Goal: Transaction & Acquisition: Book appointment/travel/reservation

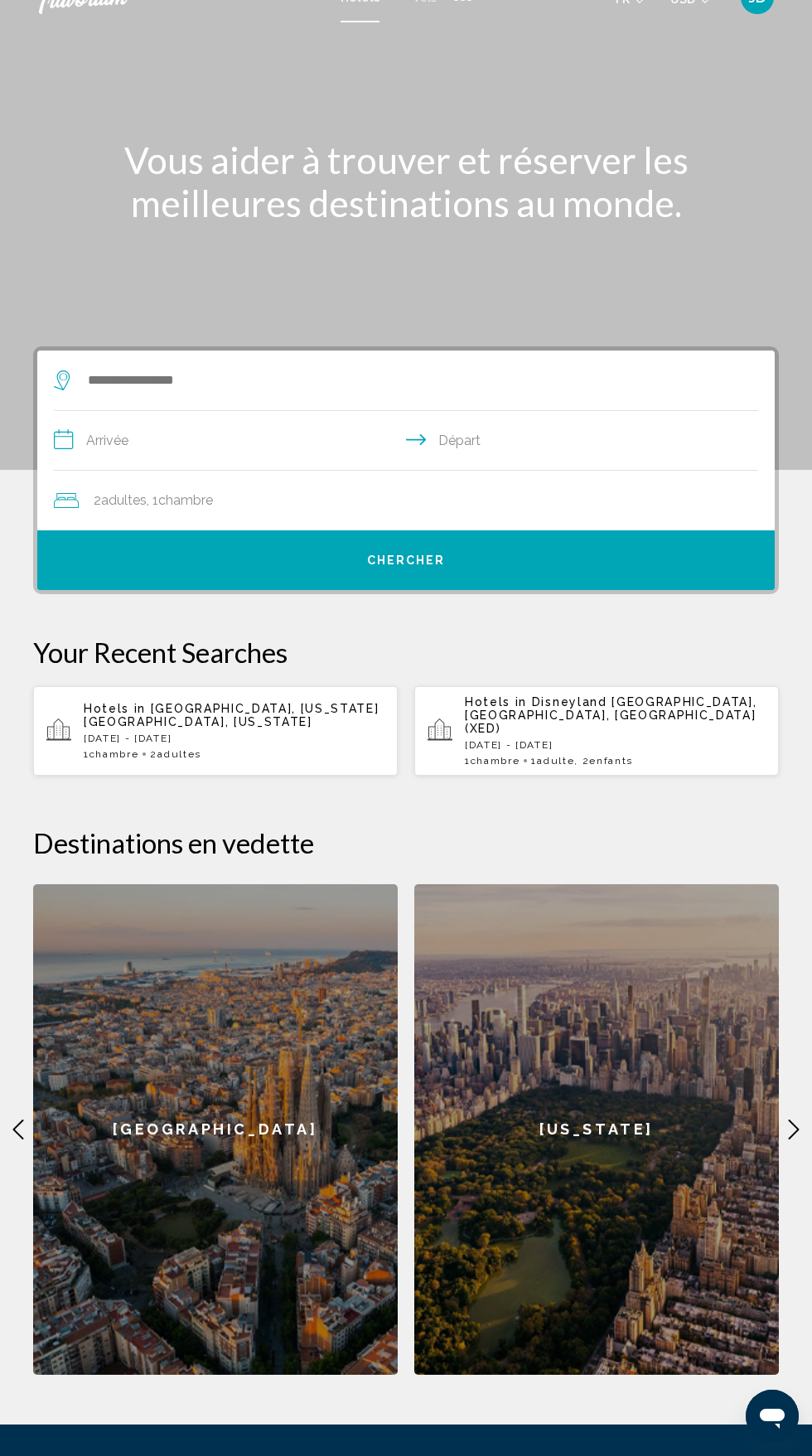
scroll to position [58, 0]
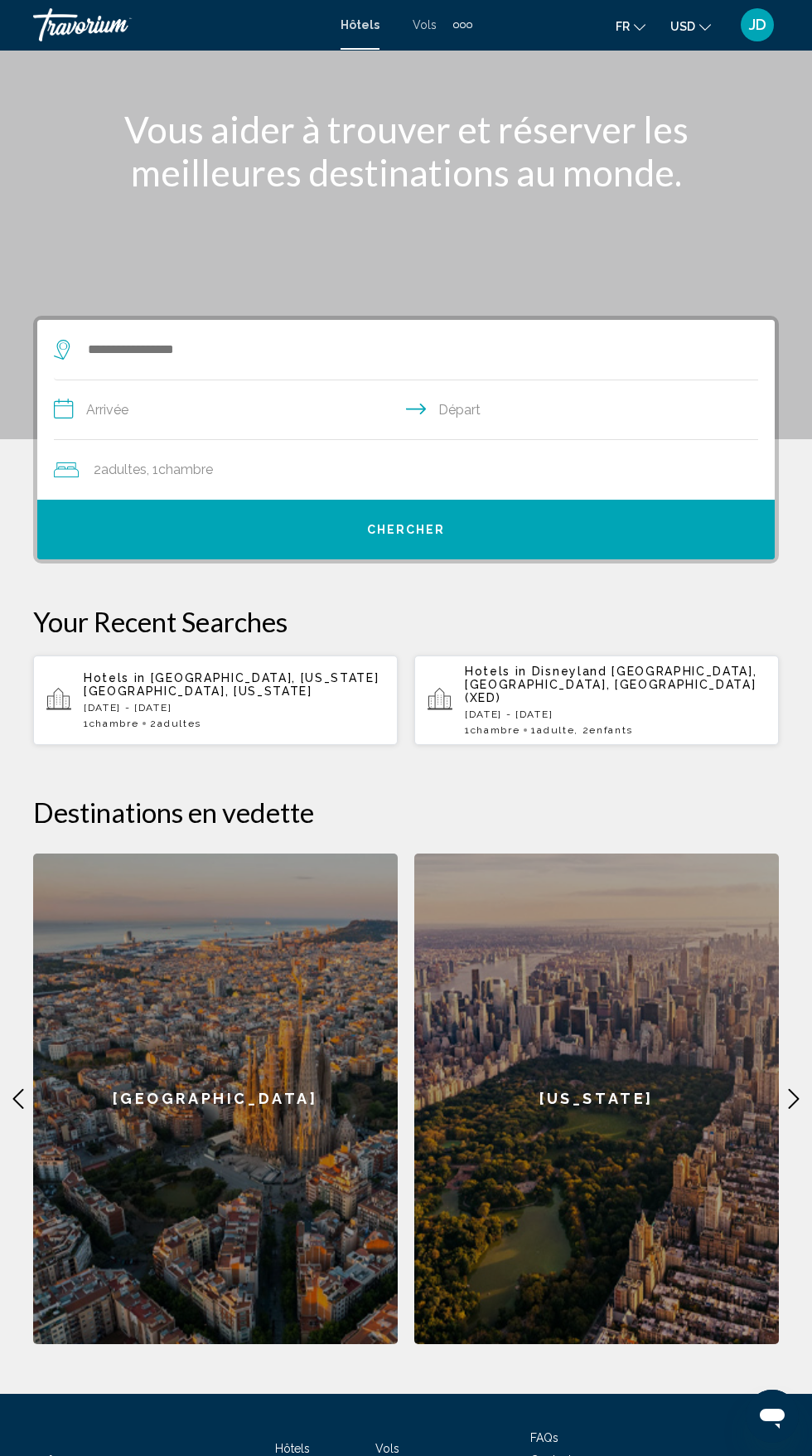
click at [768, 1070] on div "[US_STATE]" at bounding box center [596, 1099] width 365 height 491
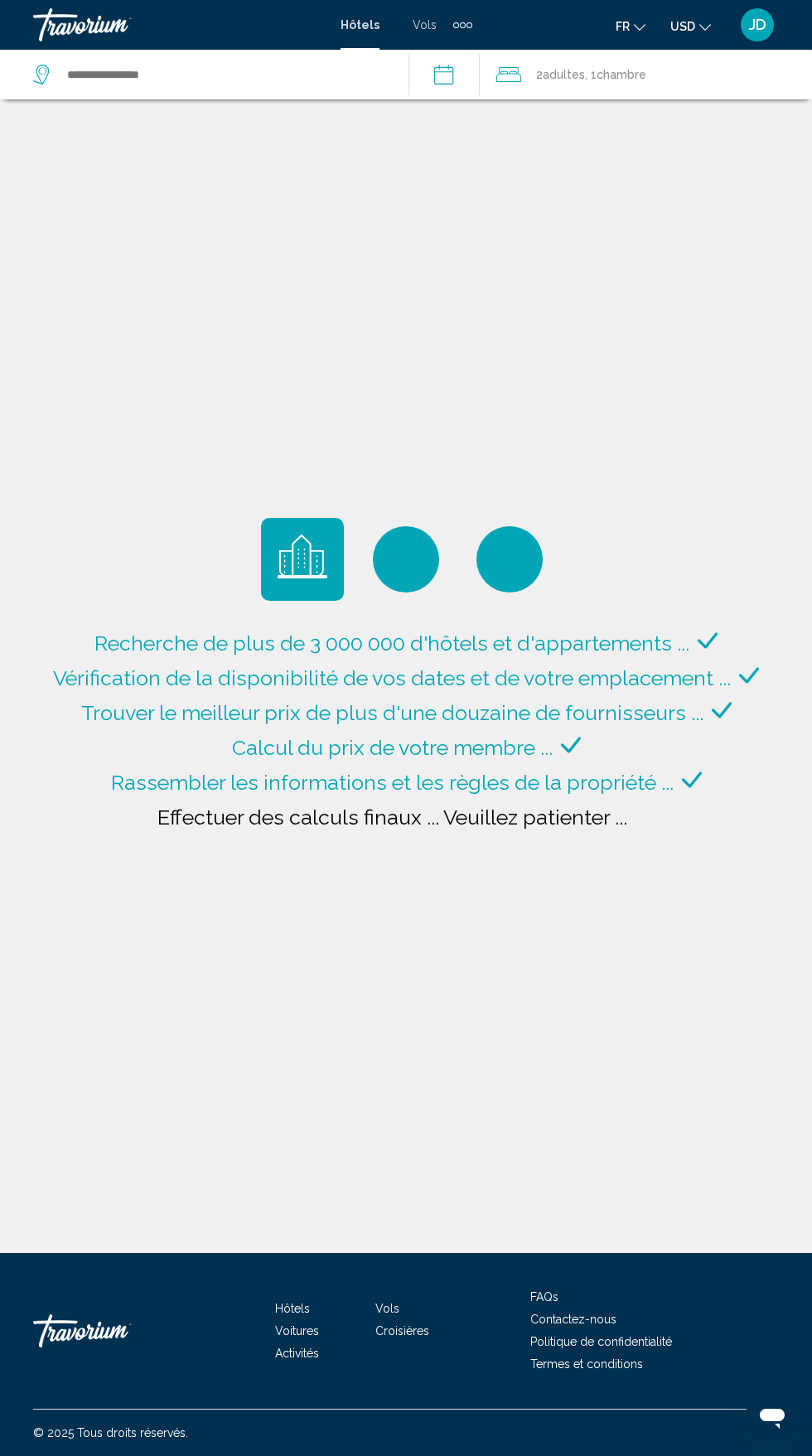
type input "**********"
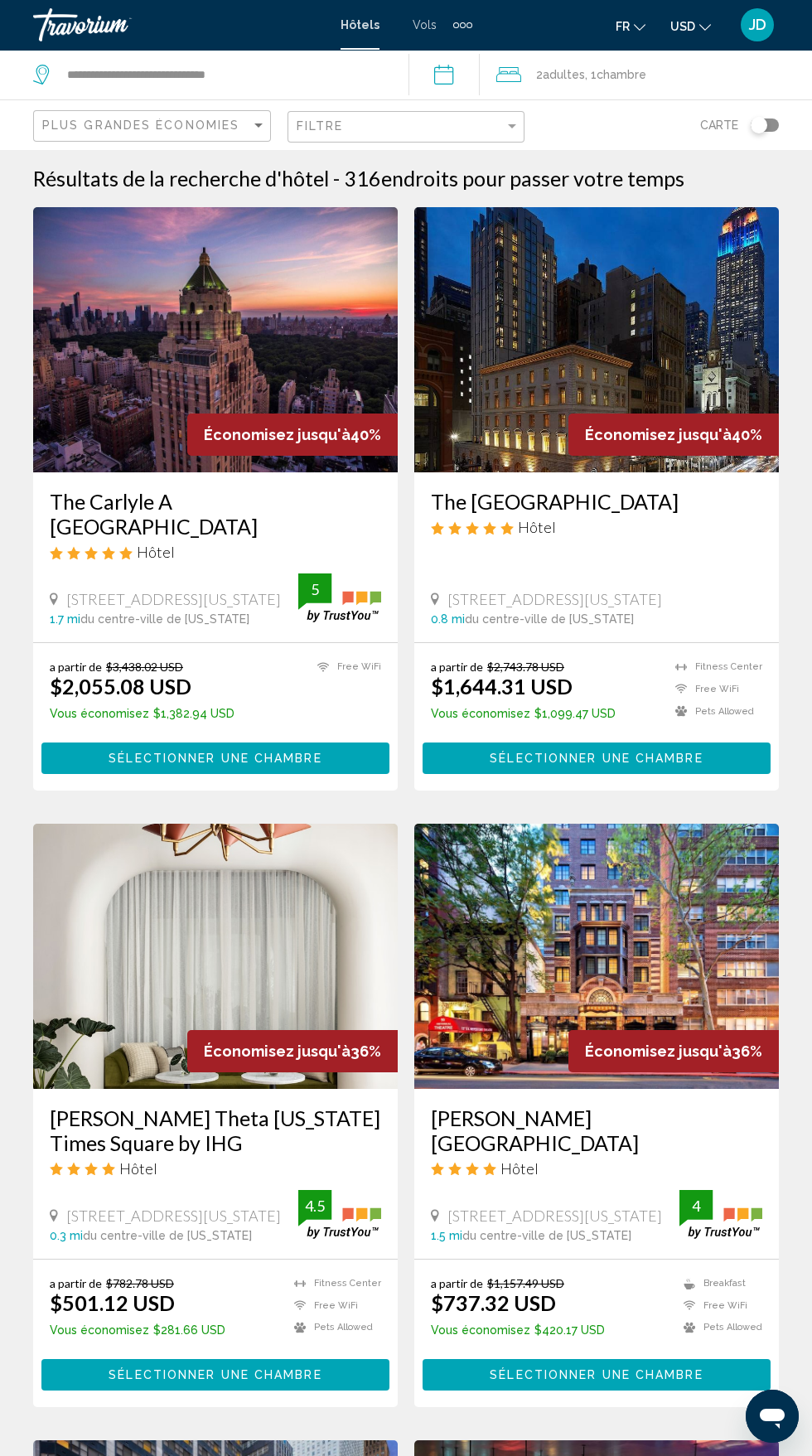
click at [585, 77] on span "Adultes" at bounding box center [563, 75] width 42 height 13
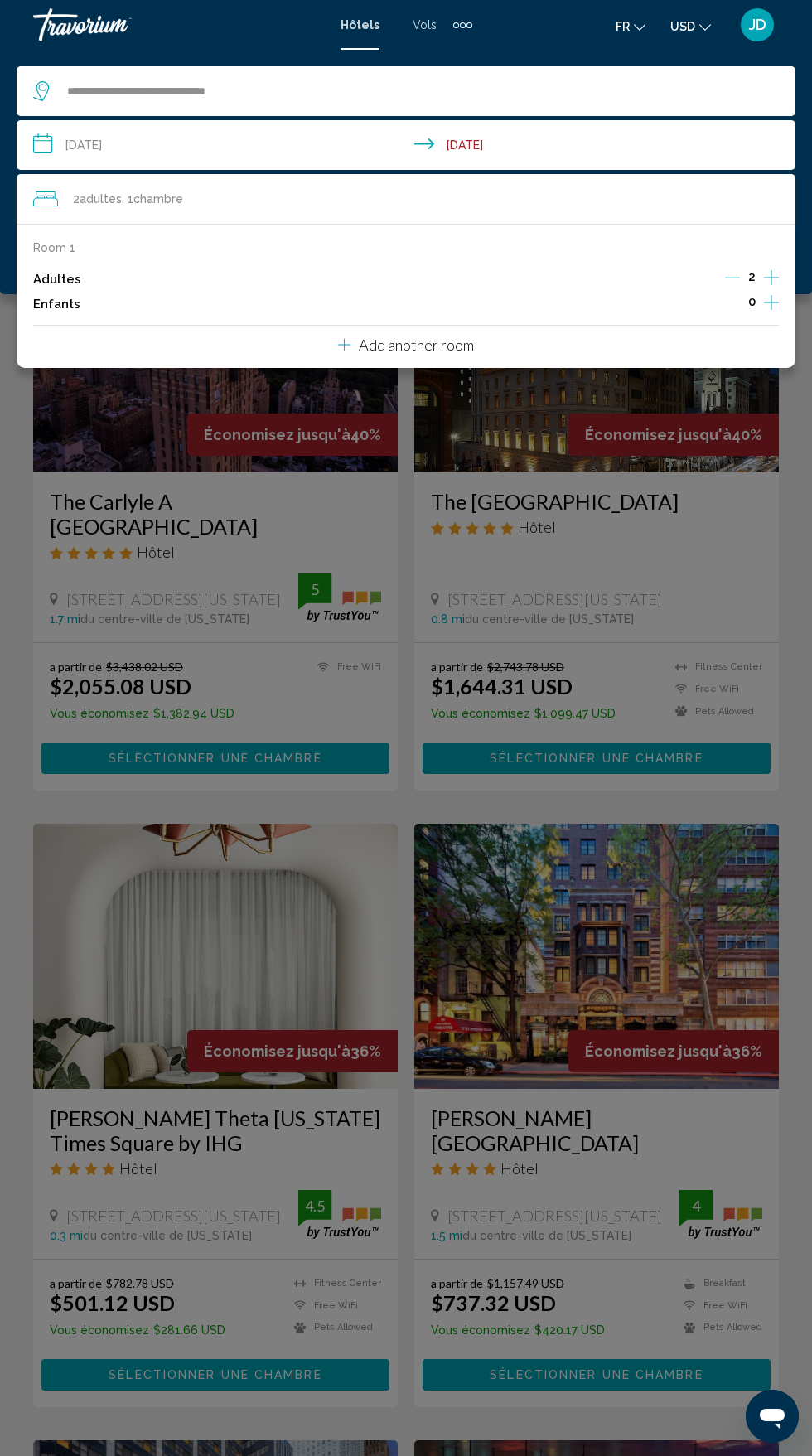
click at [771, 294] on icon "Increment children" at bounding box center [771, 302] width 15 height 20
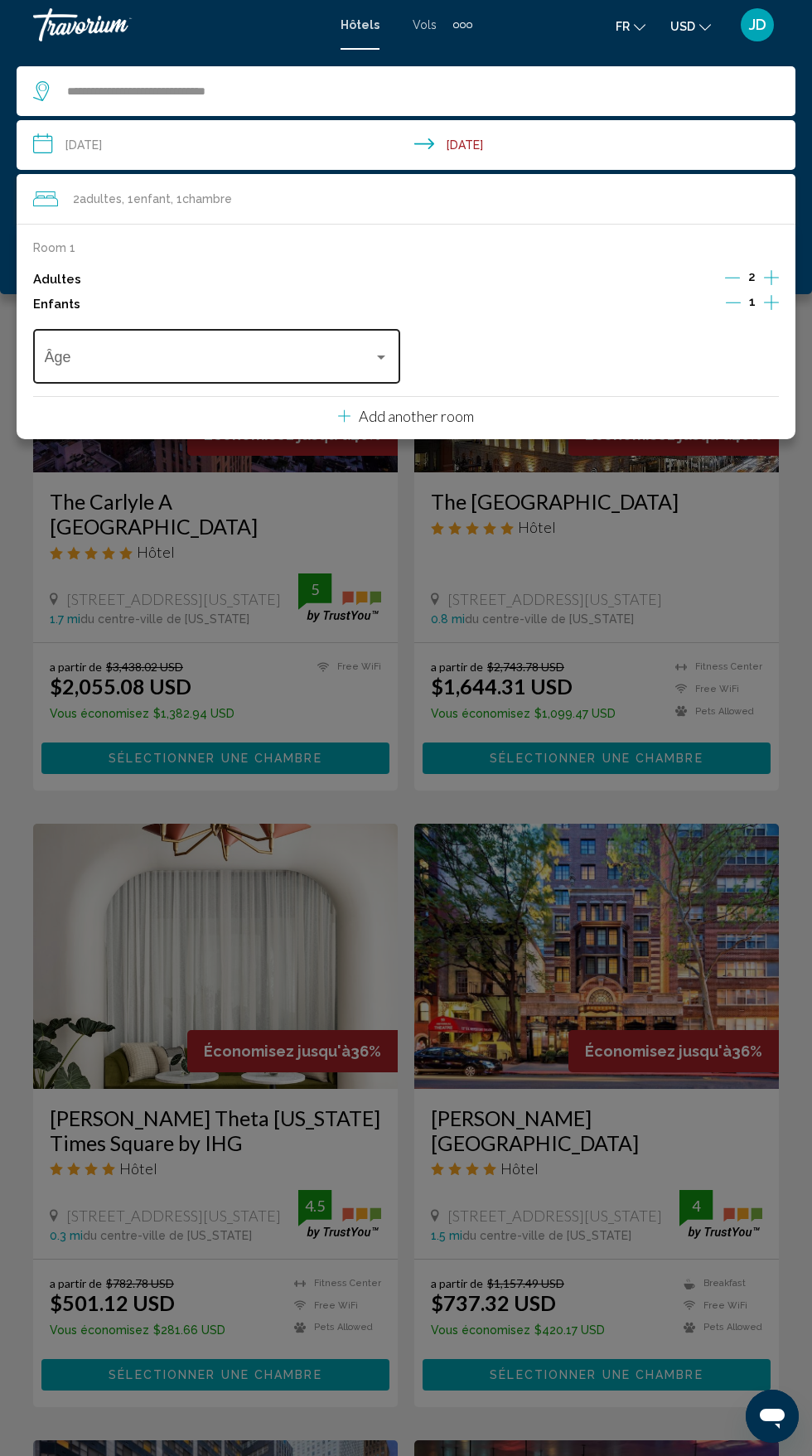
click at [381, 357] on div "Travelers: 2 adults, 1 child" at bounding box center [381, 357] width 9 height 4
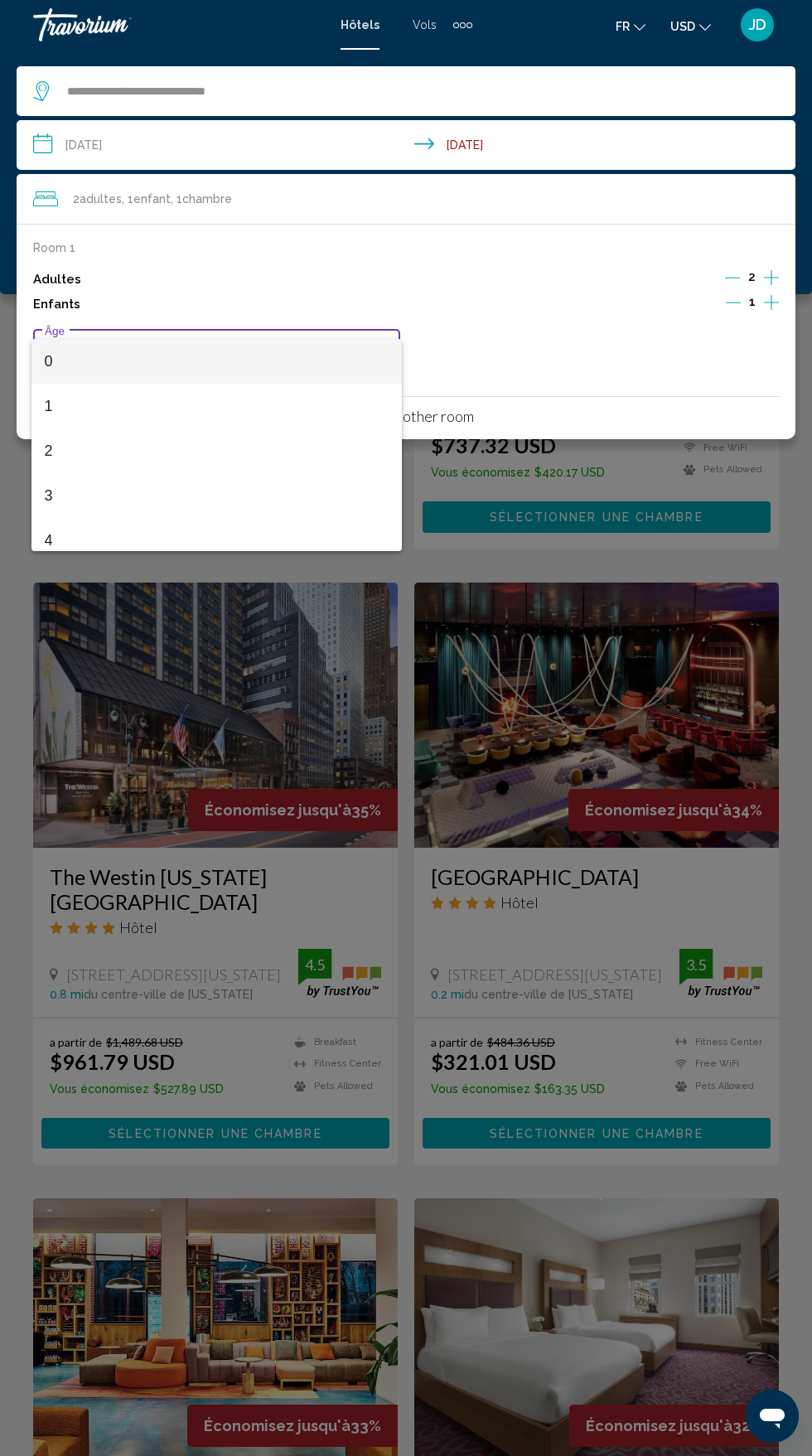
scroll to position [856, 0]
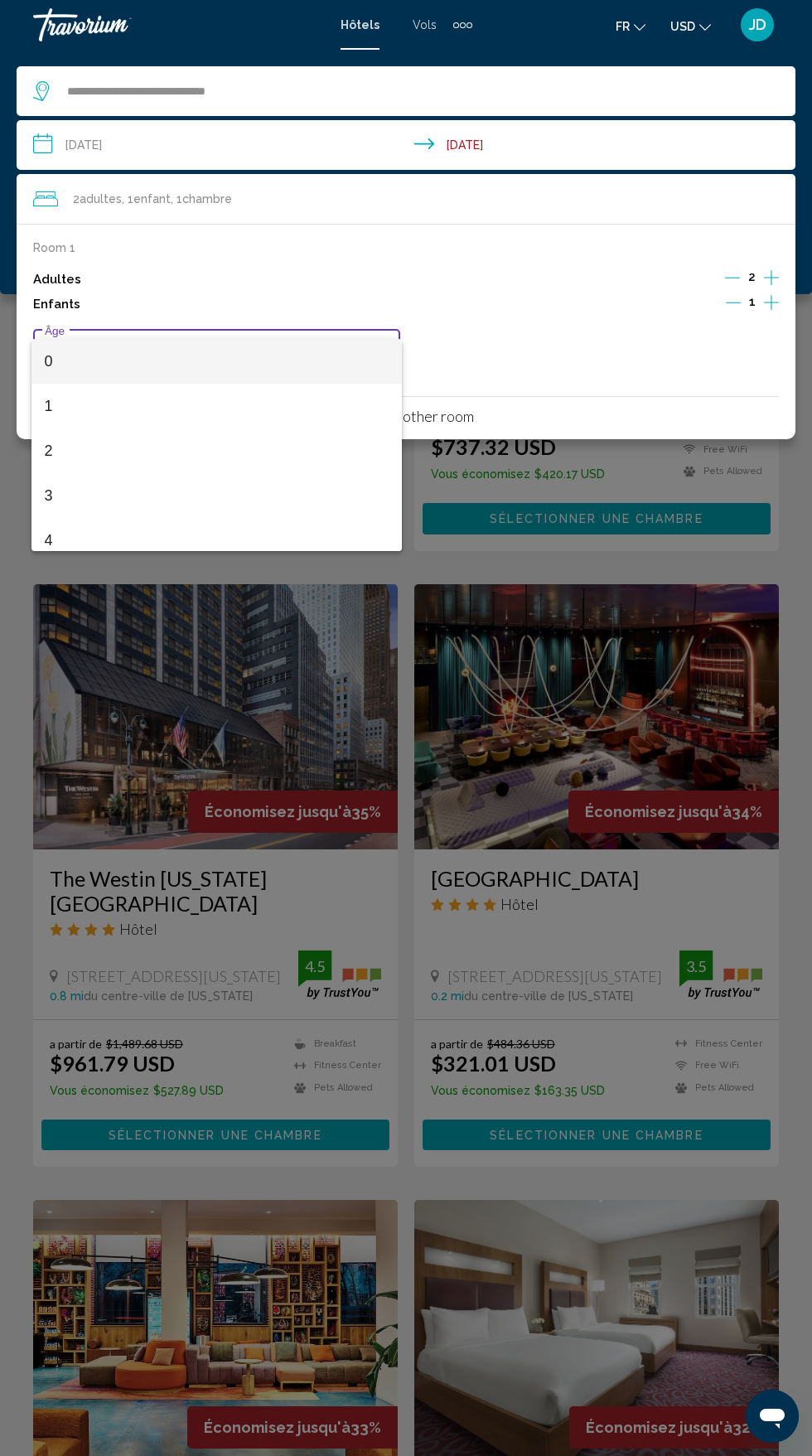
click at [581, 321] on div at bounding box center [406, 728] width 812 height 1456
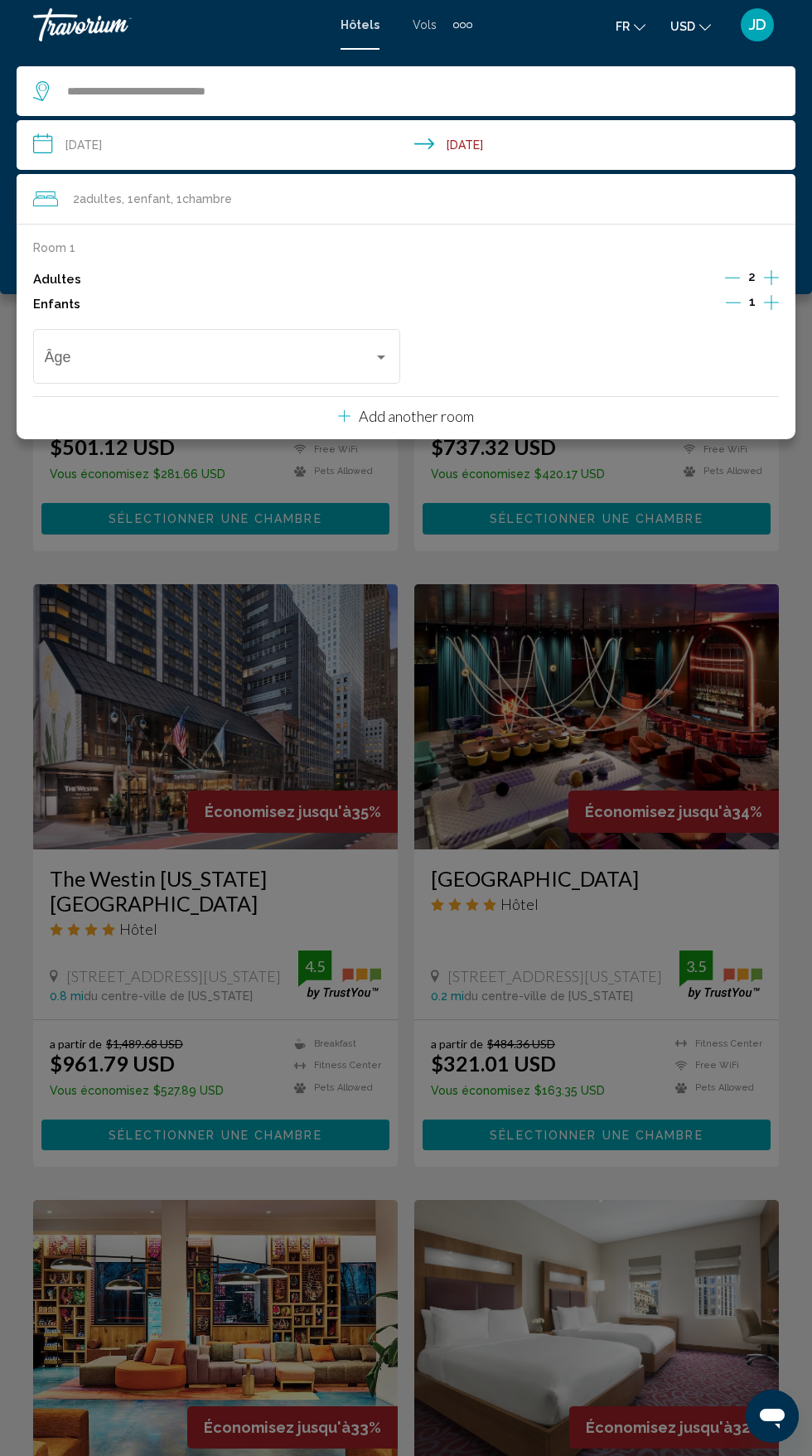
click at [735, 302] on icon "Decrement children" at bounding box center [733, 302] width 15 height 1
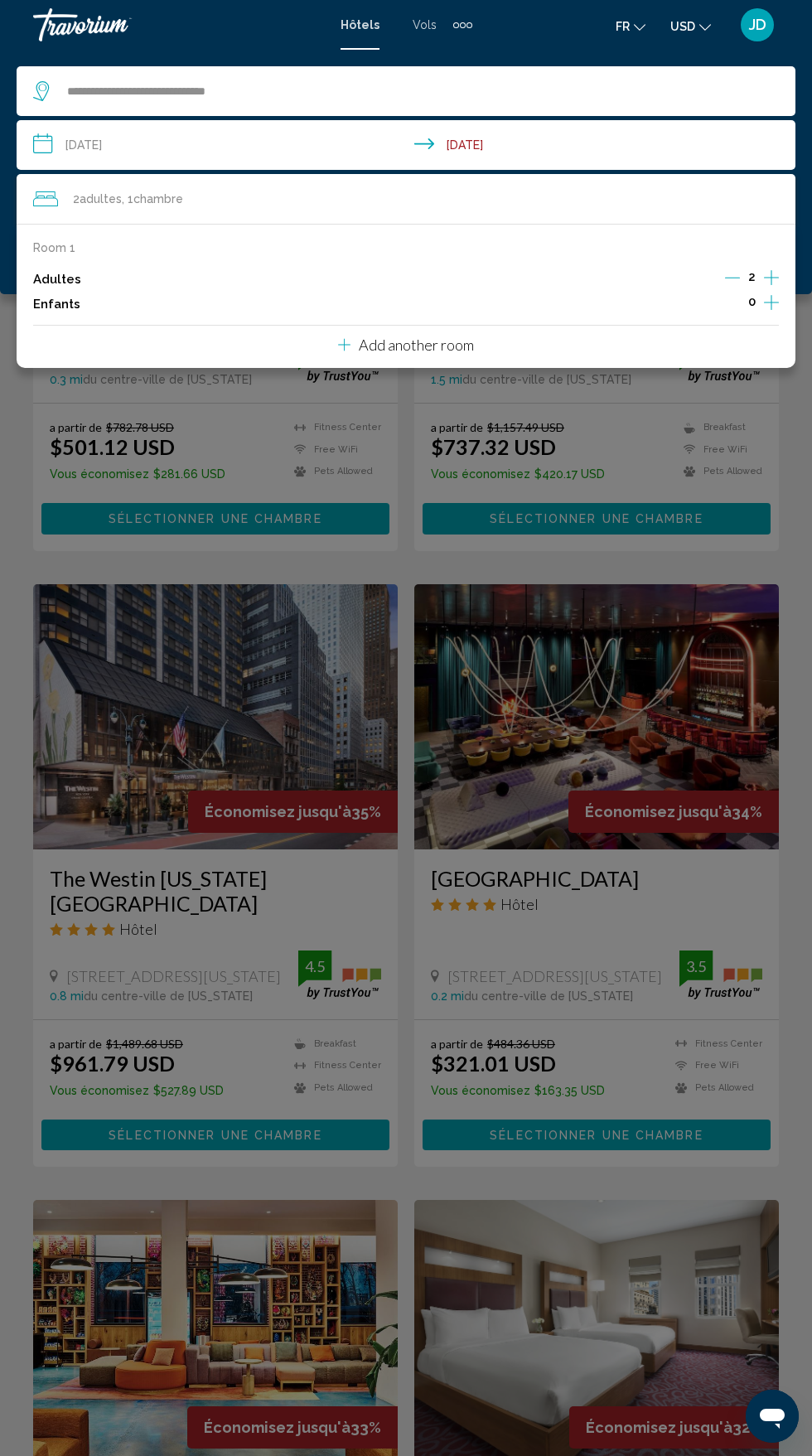
click at [771, 277] on icon "Increment adults" at bounding box center [771, 277] width 15 height 15
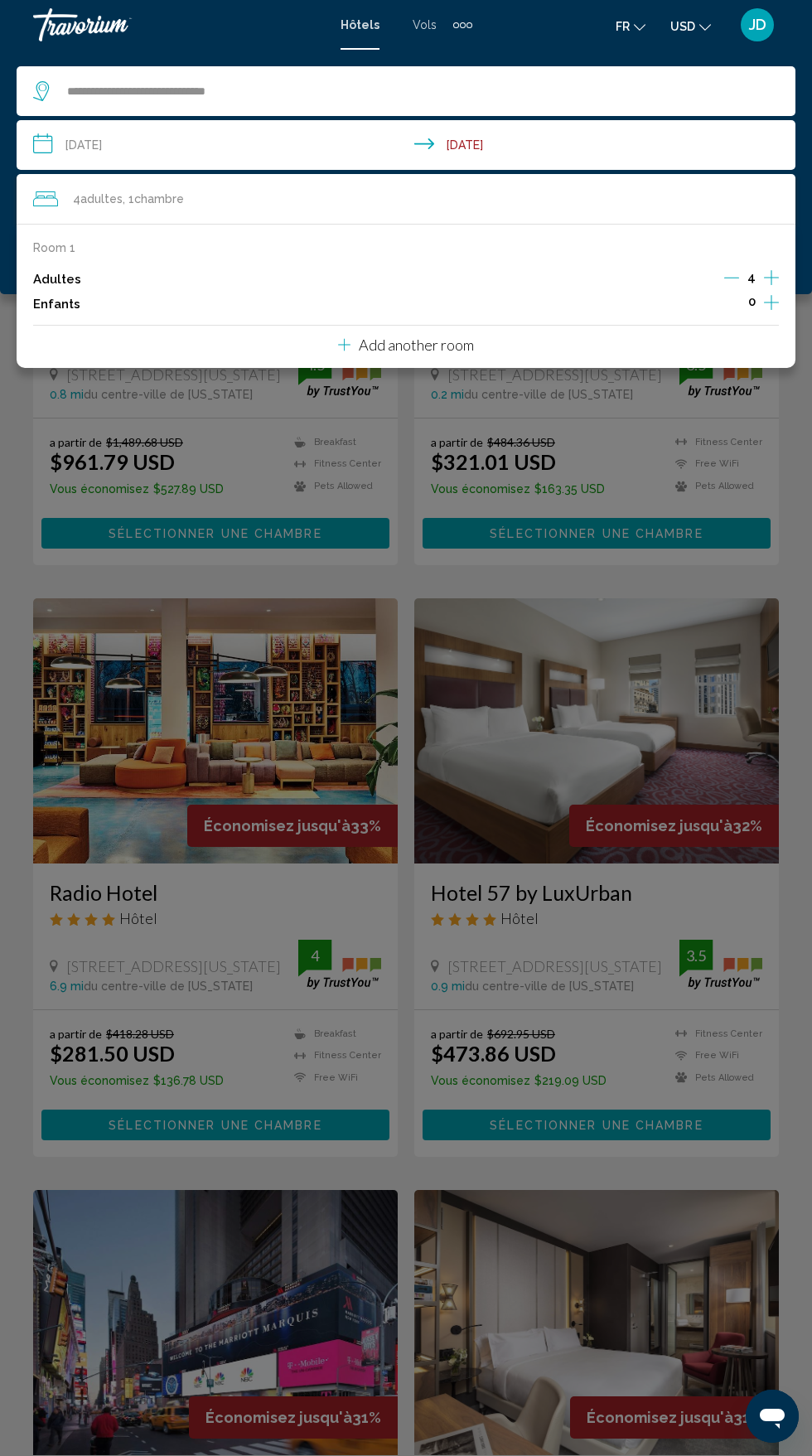
scroll to position [1474, 0]
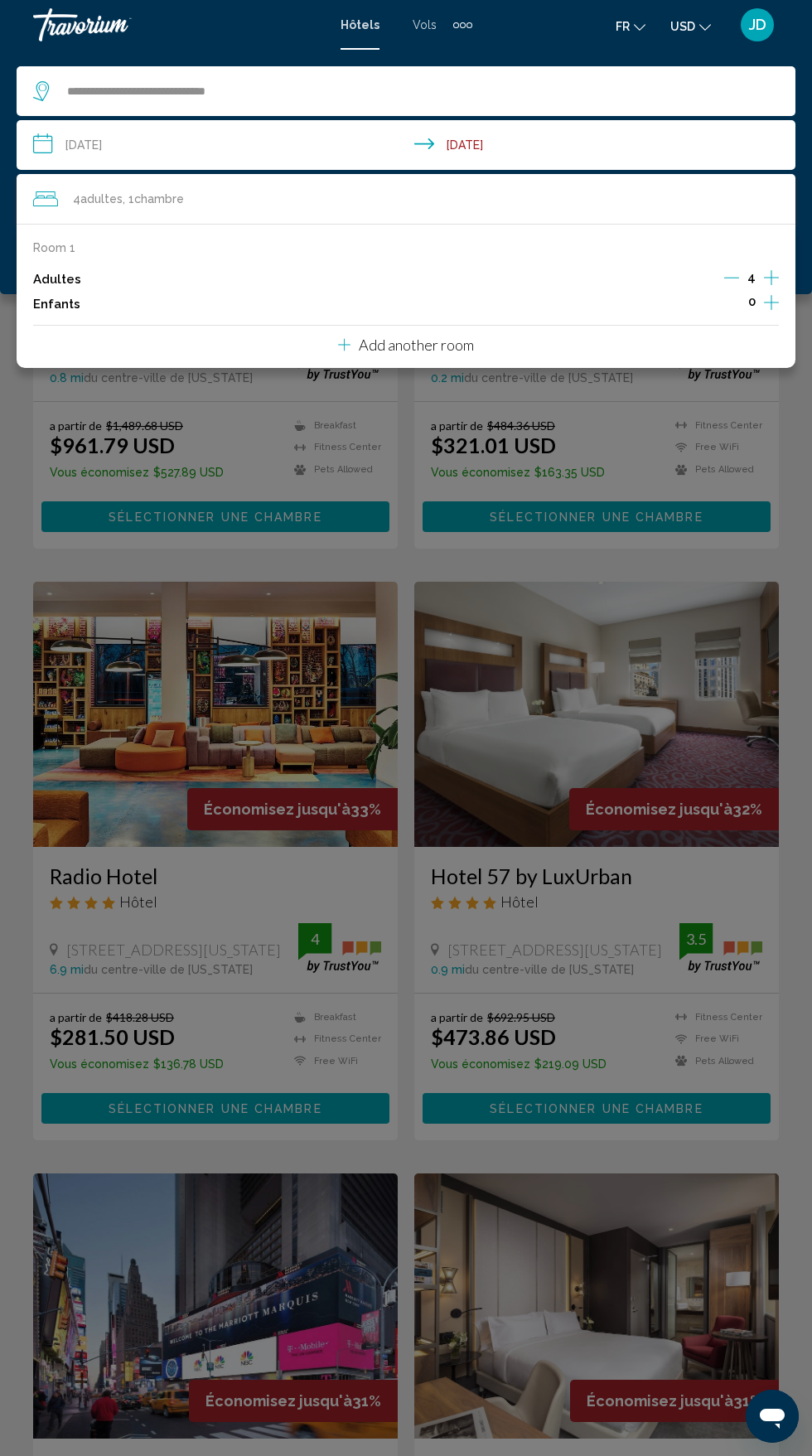
click at [522, 147] on input "**********" at bounding box center [408, 148] width 785 height 55
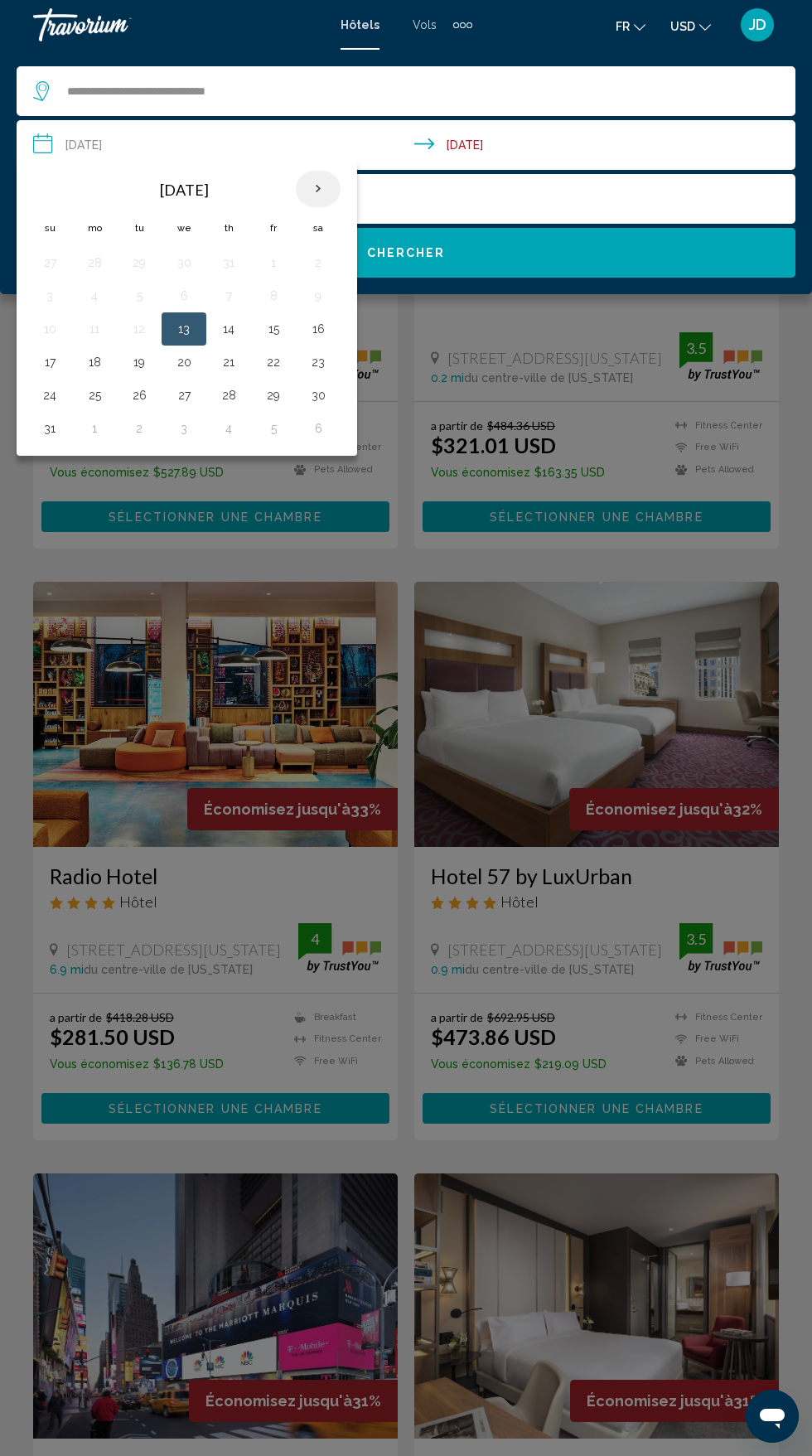
click at [321, 177] on th "Next month" at bounding box center [317, 189] width 45 height 36
click at [339, 202] on button "Next month" at bounding box center [317, 189] width 45 height 38
click at [337, 190] on th "Next month" at bounding box center [317, 189] width 45 height 36
click at [321, 184] on th "Next month" at bounding box center [317, 189] width 45 height 36
click at [320, 189] on th "Next month" at bounding box center [317, 189] width 45 height 36
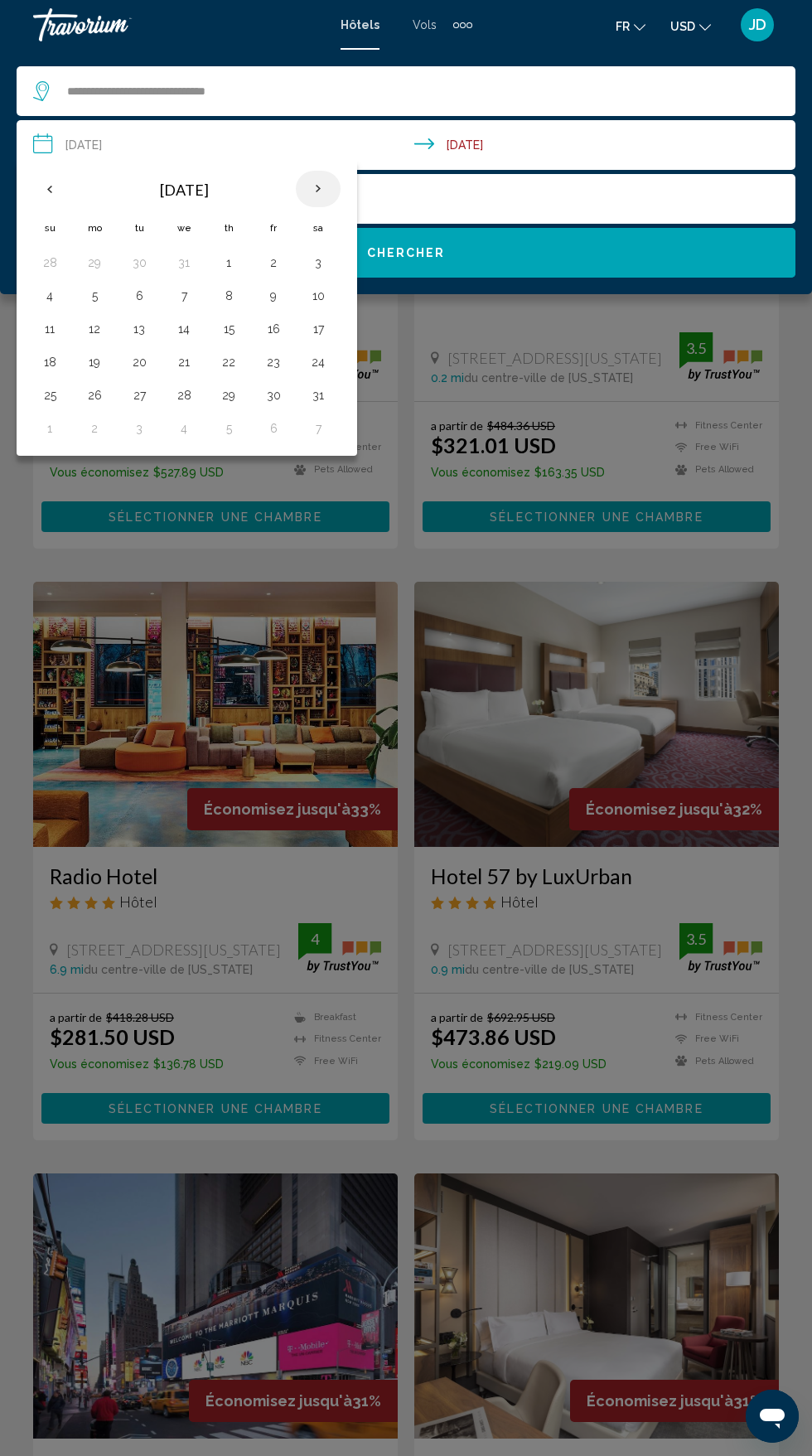
click at [326, 192] on th "Next month" at bounding box center [317, 189] width 45 height 36
click at [89, 362] on button "16" at bounding box center [95, 362] width 27 height 23
click at [54, 362] on button "15" at bounding box center [49, 362] width 27 height 23
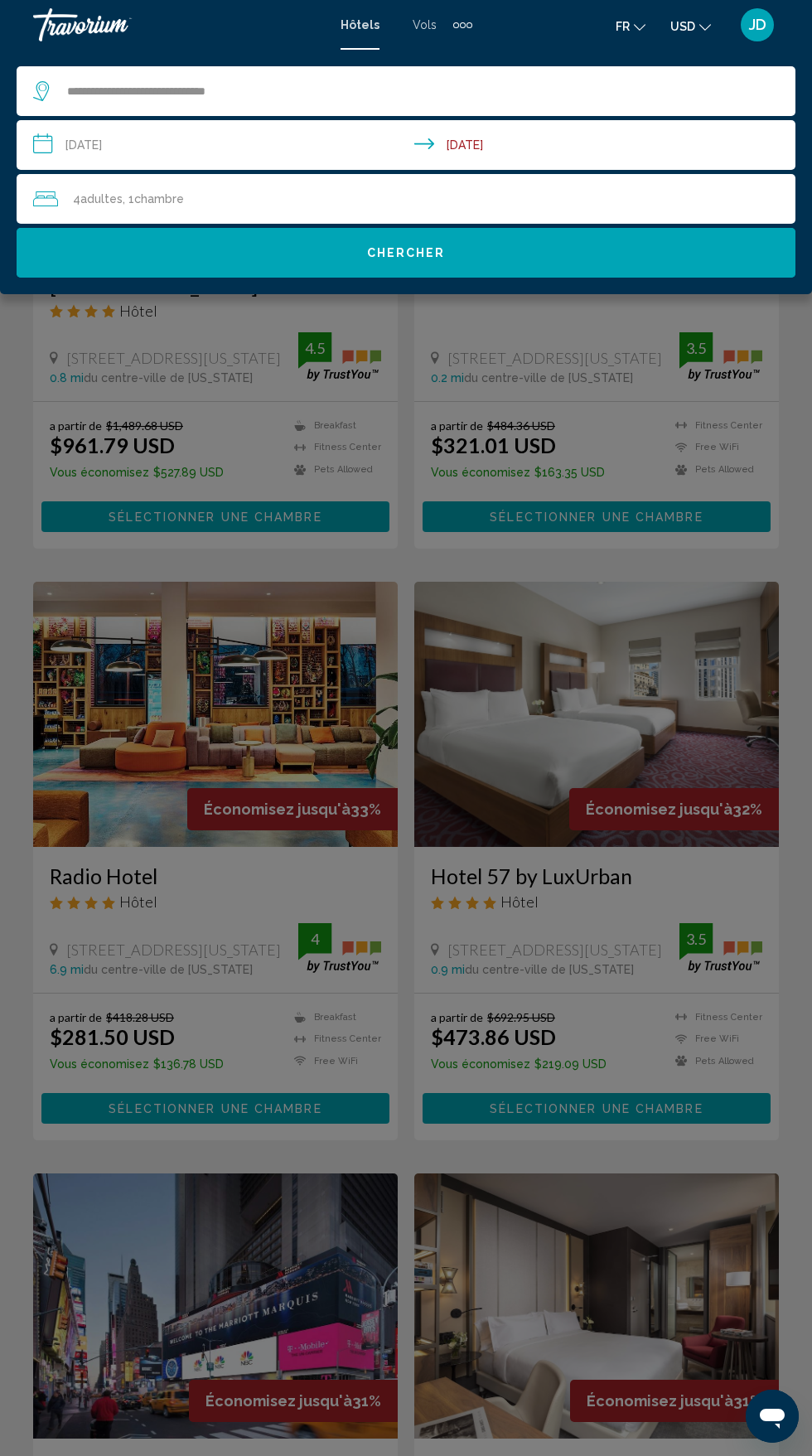
click at [486, 147] on input "**********" at bounding box center [408, 148] width 785 height 55
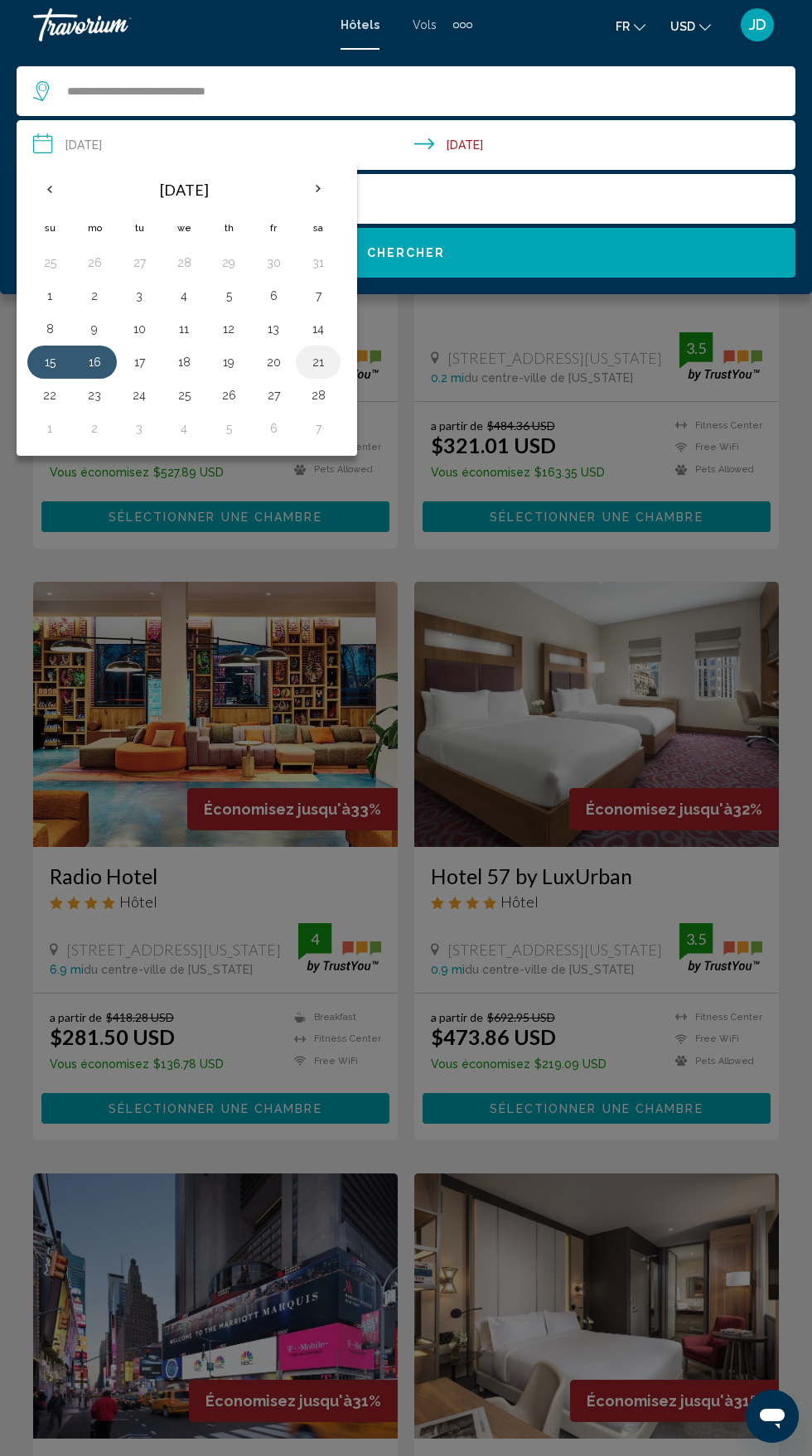
click at [329, 358] on button "21" at bounding box center [318, 362] width 27 height 23
click at [51, 362] on button "15" at bounding box center [49, 362] width 27 height 23
type input "**********"
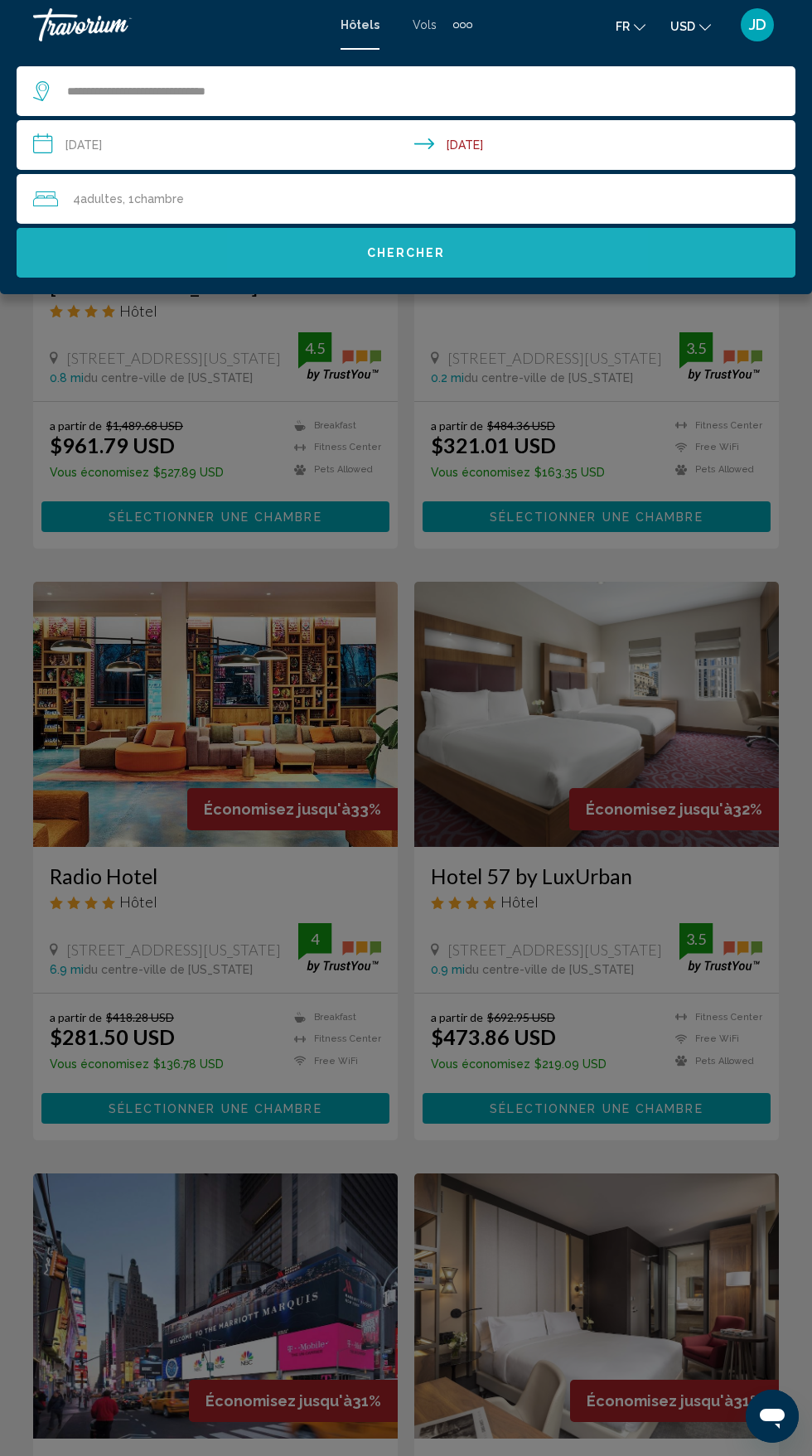
click at [444, 250] on span "Chercher" at bounding box center [406, 254] width 79 height 13
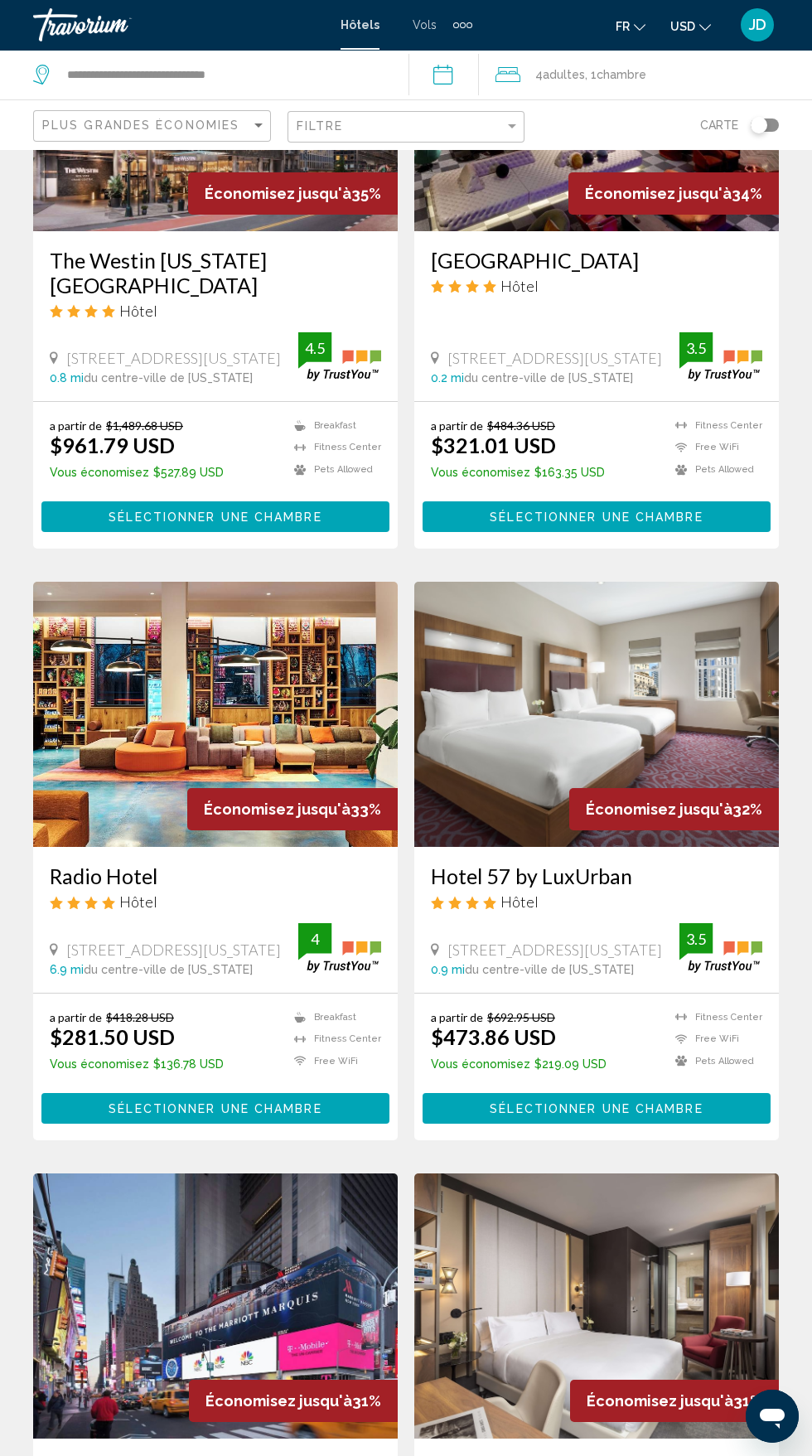
scroll to position [0, 0]
